Goal: Information Seeking & Learning: Learn about a topic

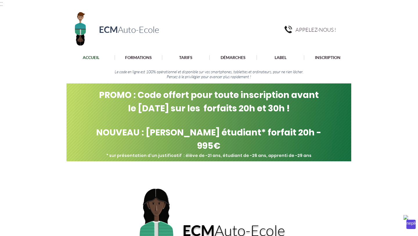
click at [188, 60] on div at bounding box center [209, 57] width 418 height 11
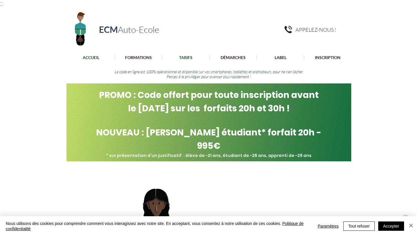
click at [186, 56] on p "TARIFS" at bounding box center [185, 57] width 19 height 5
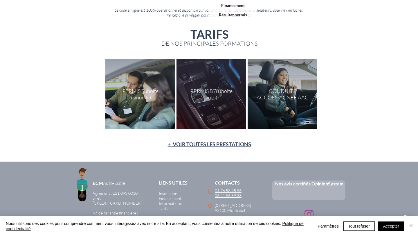
scroll to position [62, 0]
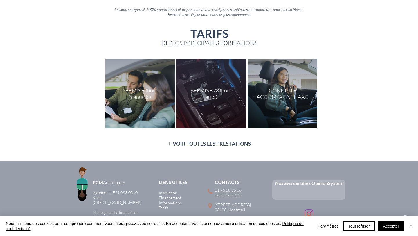
click at [139, 93] on div "main content" at bounding box center [140, 93] width 70 height 69
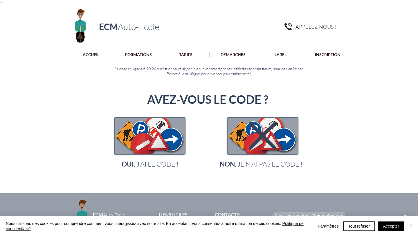
scroll to position [6, 0]
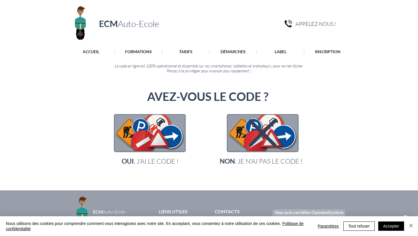
click at [250, 126] on icon "main content" at bounding box center [263, 133] width 28 height 28
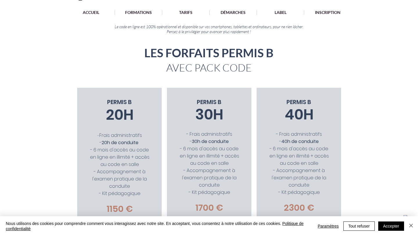
scroll to position [44, 0]
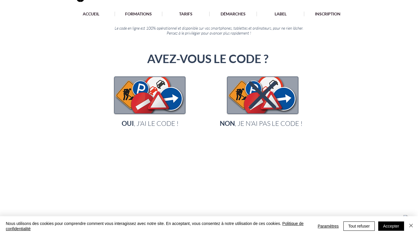
scroll to position [6, 0]
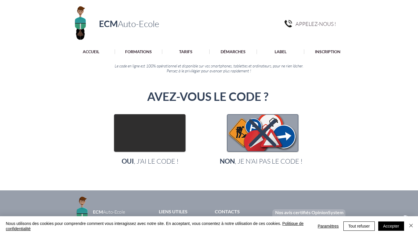
click at [158, 132] on img "main content" at bounding box center [150, 133] width 70 height 36
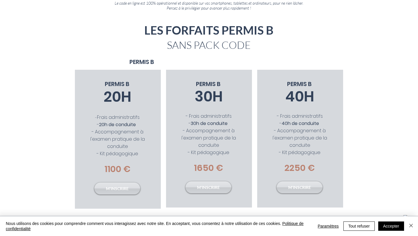
scroll to position [71, 0]
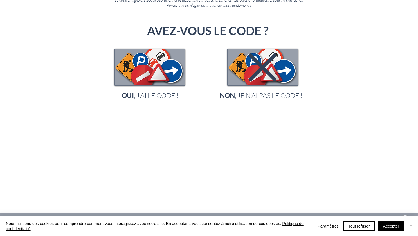
scroll to position [6, 0]
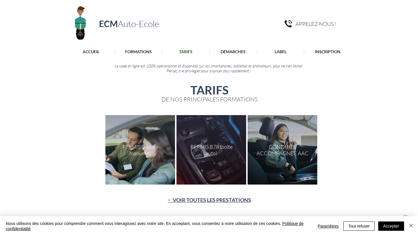
scroll to position [62, 0]
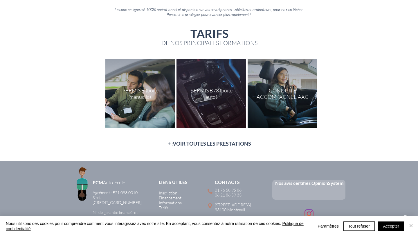
click at [212, 93] on div "main content" at bounding box center [212, 93] width 70 height 69
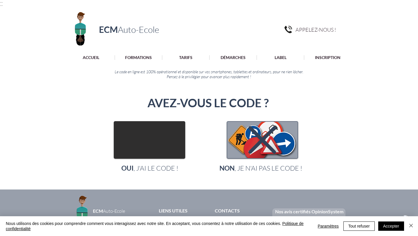
click at [156, 134] on img "main content" at bounding box center [149, 140] width 70 height 36
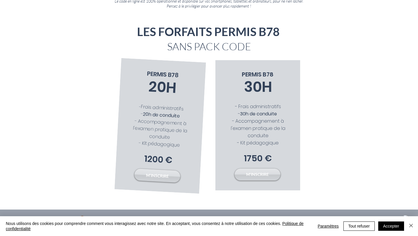
scroll to position [74, 0]
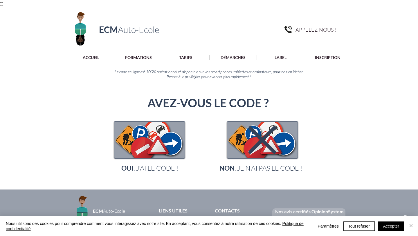
click at [255, 139] on icon "main content" at bounding box center [263, 140] width 28 height 28
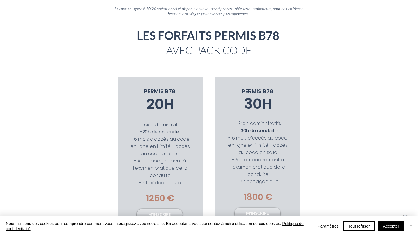
scroll to position [68, 0]
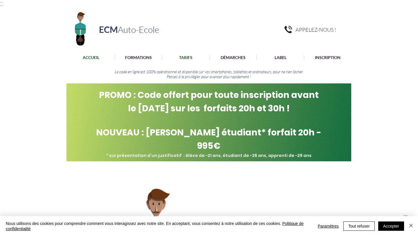
click at [183, 58] on p "TARIFS" at bounding box center [185, 57] width 19 height 5
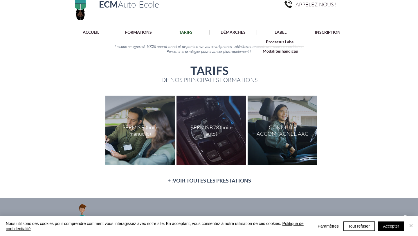
scroll to position [37, 0]
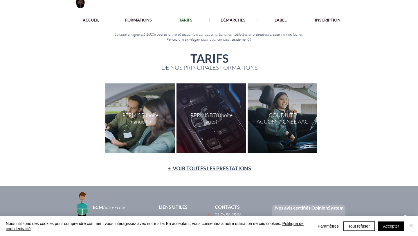
click at [141, 118] on div "main content" at bounding box center [140, 117] width 70 height 69
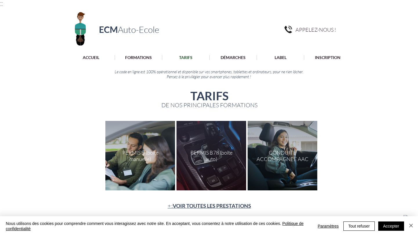
scroll to position [37, 0]
